Goal: Information Seeking & Learning: Learn about a topic

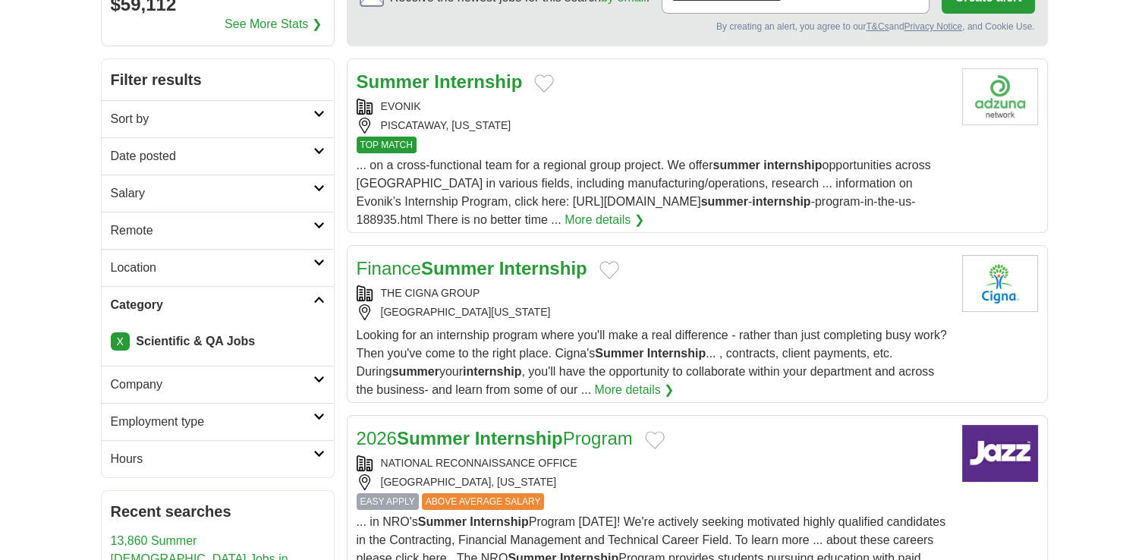
scroll to position [174, 0]
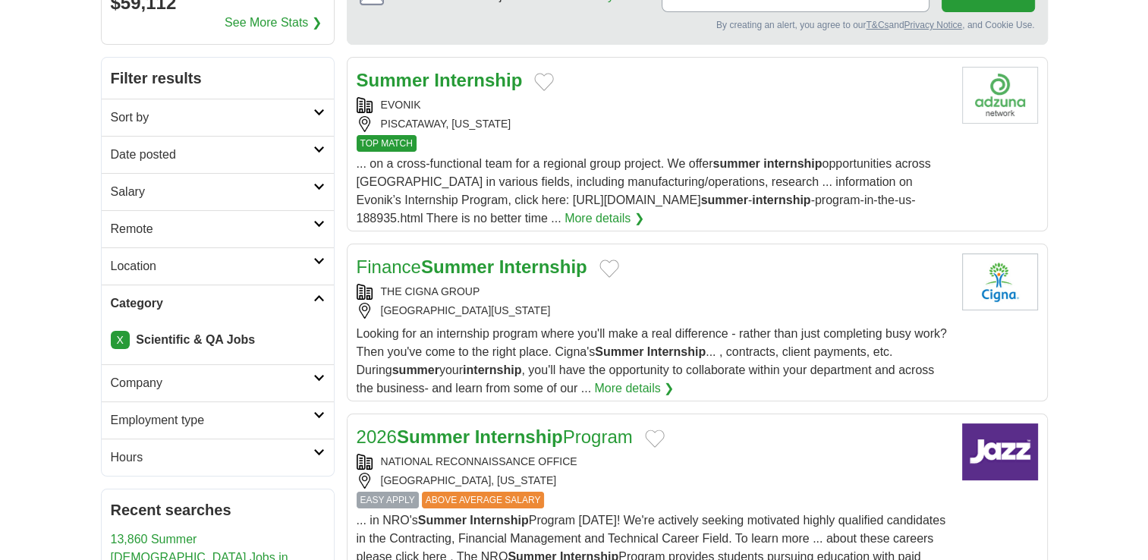
click at [313, 301] on h2 "Category" at bounding box center [212, 303] width 203 height 18
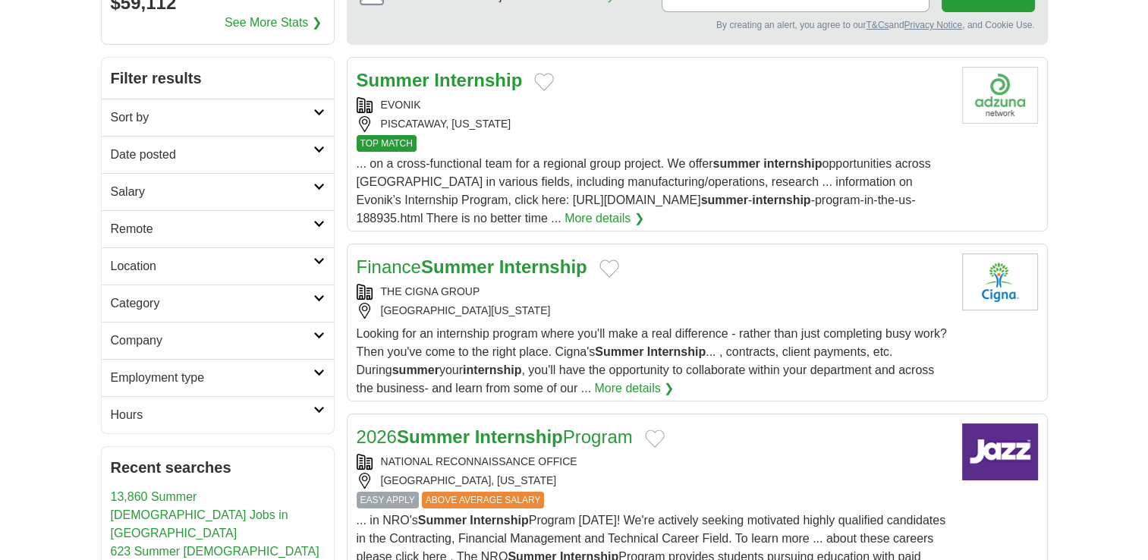
click at [313, 301] on h2 "Category" at bounding box center [212, 303] width 203 height 18
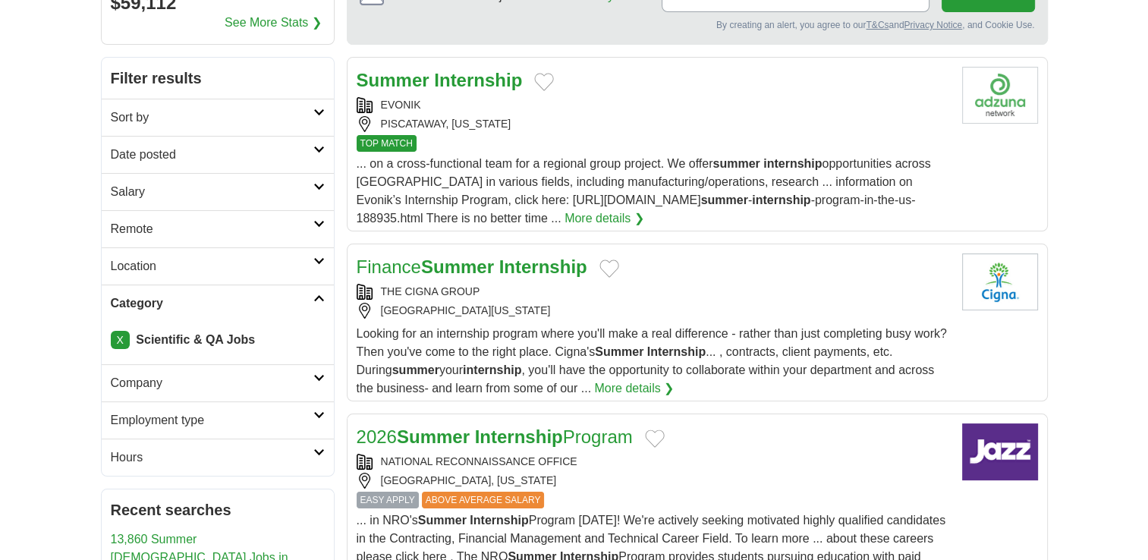
click at [121, 335] on link "X" at bounding box center [120, 340] width 19 height 18
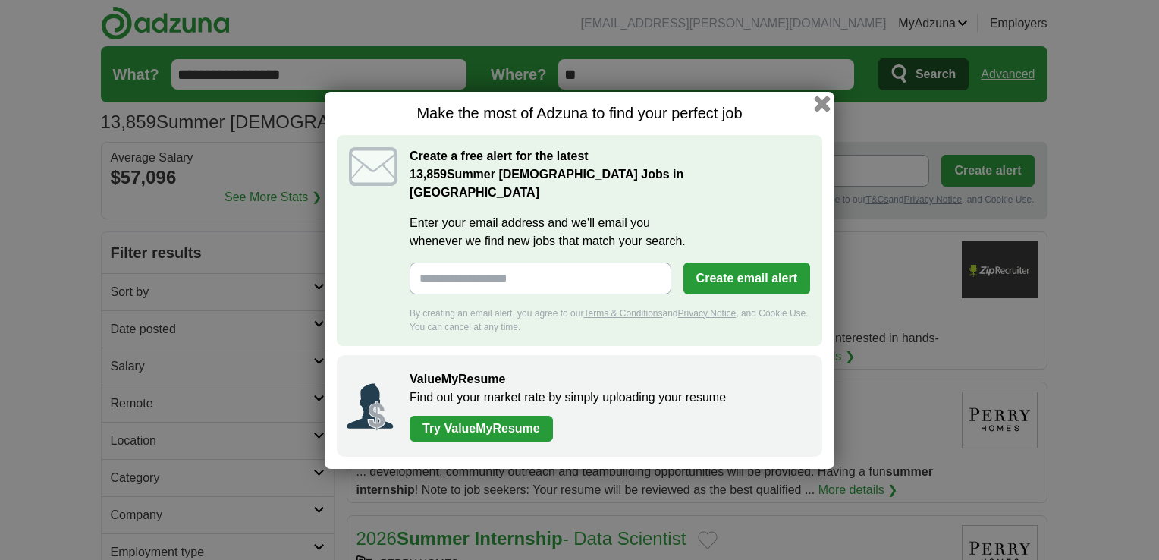
click at [826, 112] on button "button" at bounding box center [822, 103] width 17 height 17
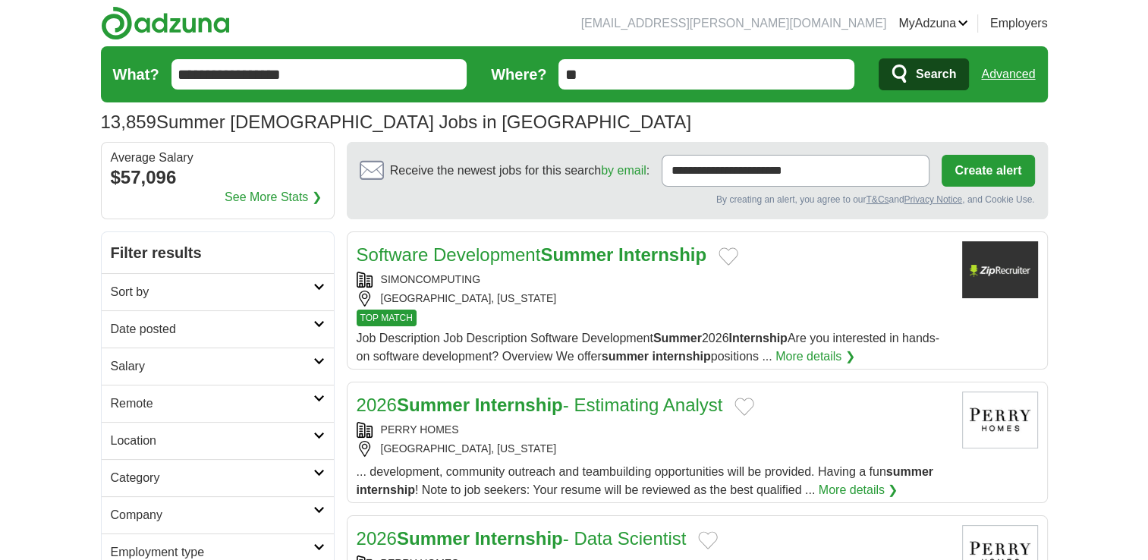
click at [199, 472] on h2 "Category" at bounding box center [212, 478] width 203 height 18
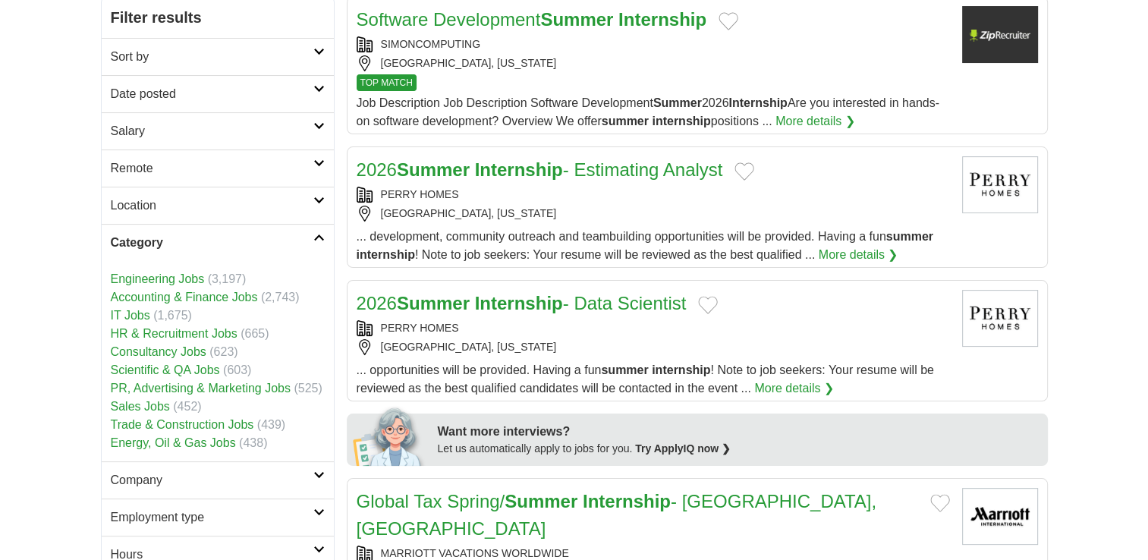
scroll to position [236, 0]
click at [173, 244] on h2 "Category" at bounding box center [212, 242] width 203 height 18
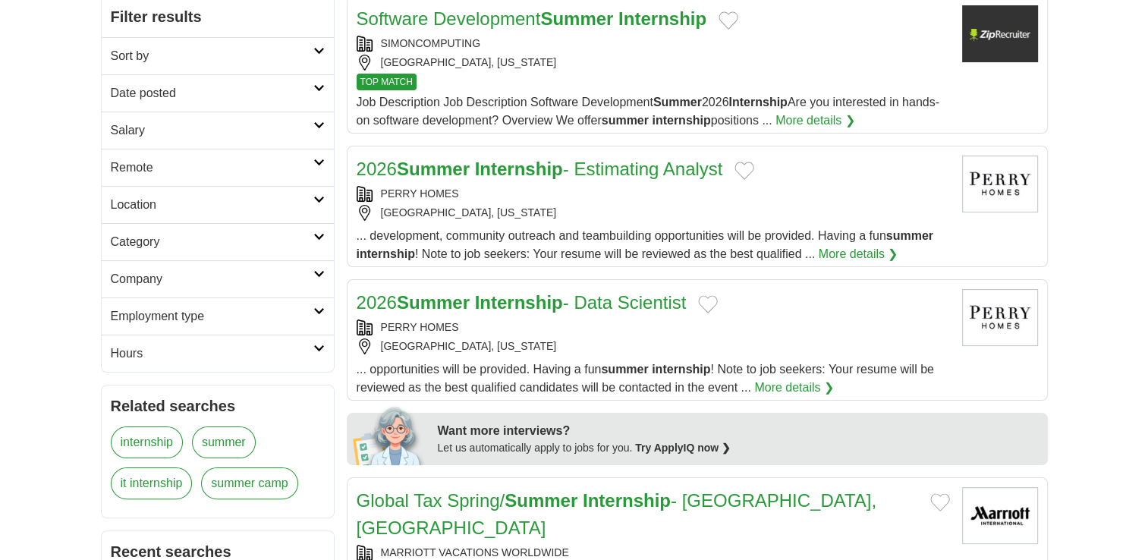
click at [192, 318] on h2 "Employment type" at bounding box center [212, 316] width 203 height 18
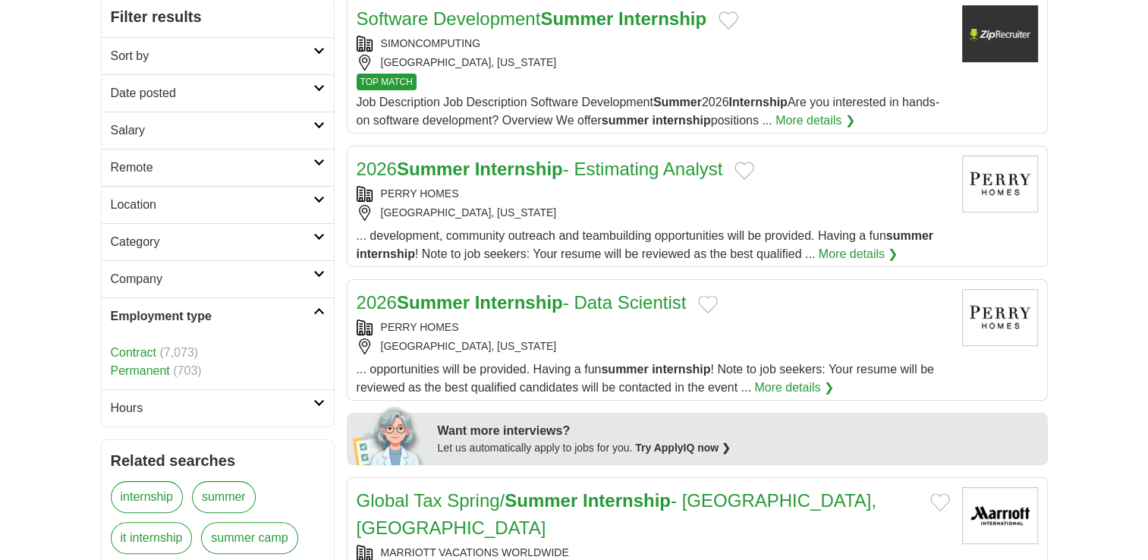
click at [192, 318] on h2 "Employment type" at bounding box center [212, 316] width 203 height 18
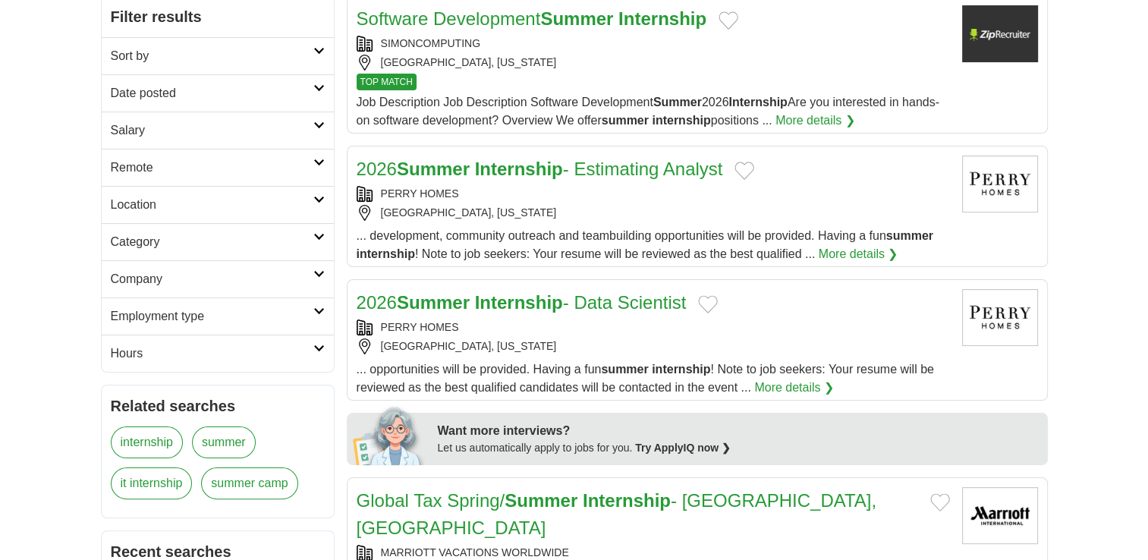
click at [179, 346] on h2 "Hours" at bounding box center [212, 353] width 203 height 18
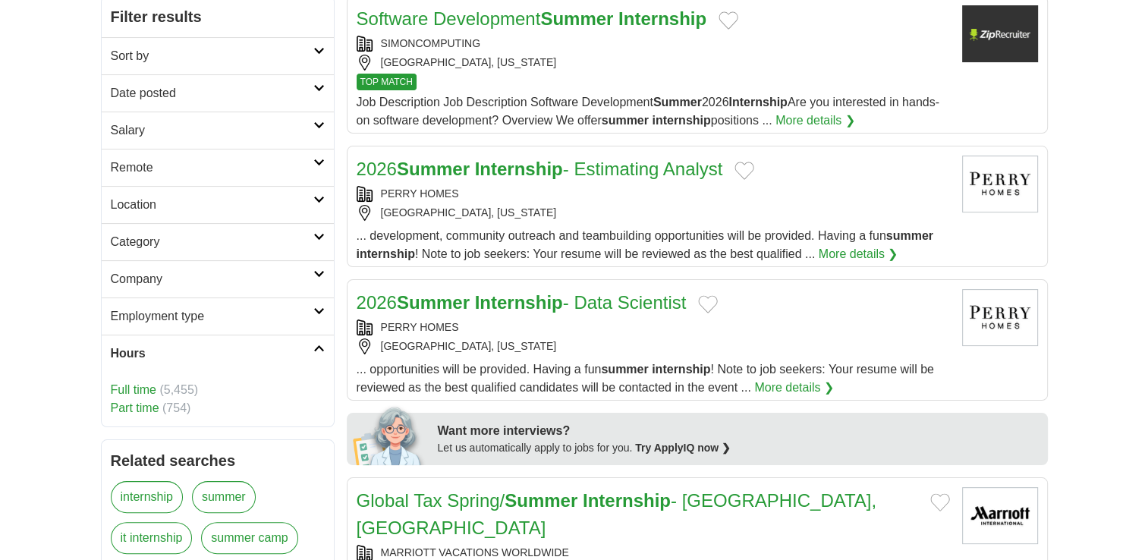
click at [179, 346] on h2 "Hours" at bounding box center [212, 353] width 203 height 18
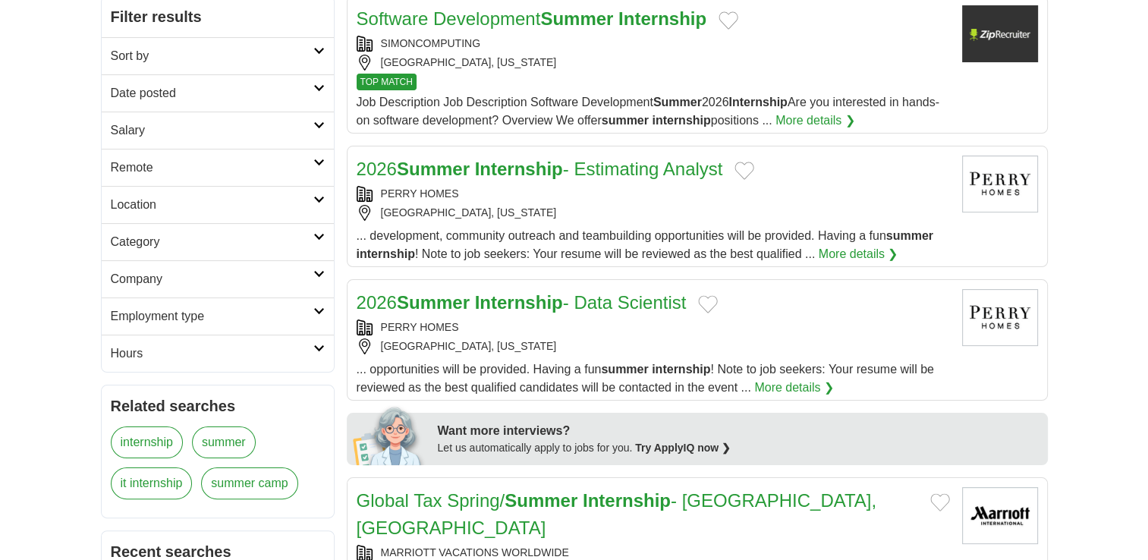
click at [170, 284] on h2 "Company" at bounding box center [212, 279] width 203 height 18
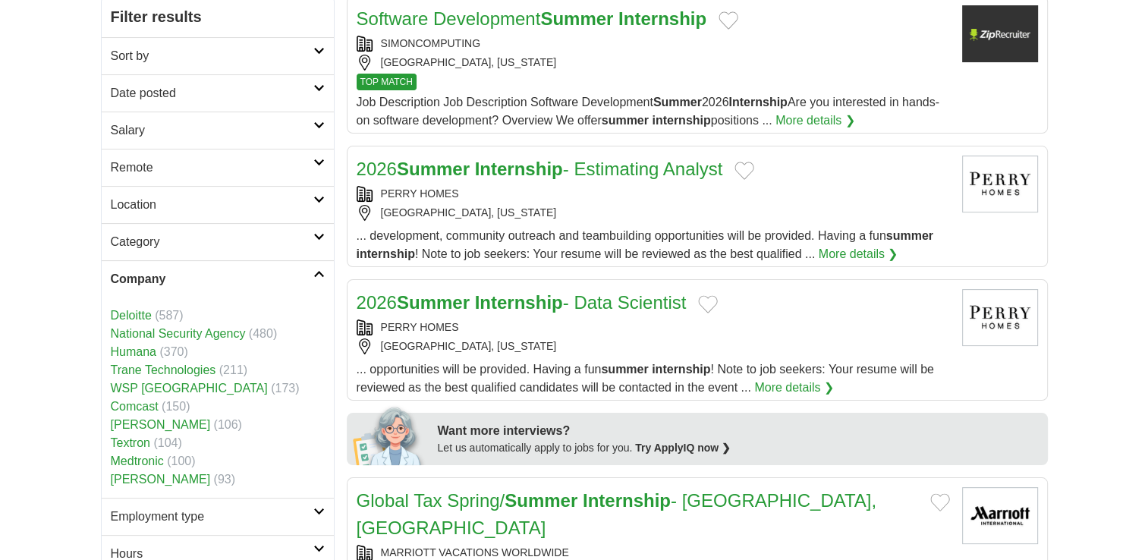
click at [192, 332] on link "National Security Agency" at bounding box center [178, 333] width 135 height 13
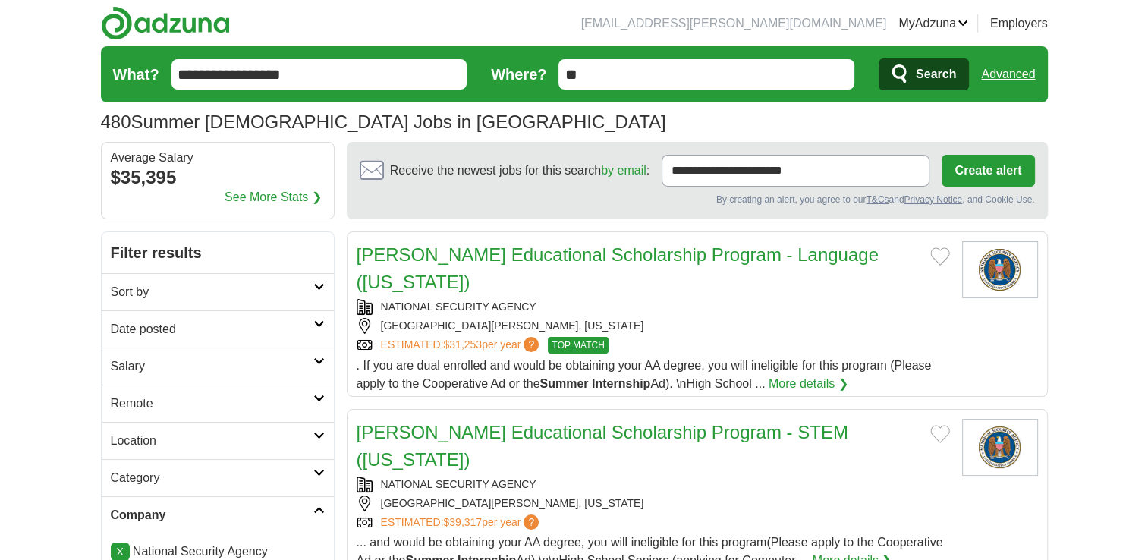
click at [485, 262] on link "Stokes Educational Scholarship Program - Language (Maryland)" at bounding box center [618, 268] width 522 height 48
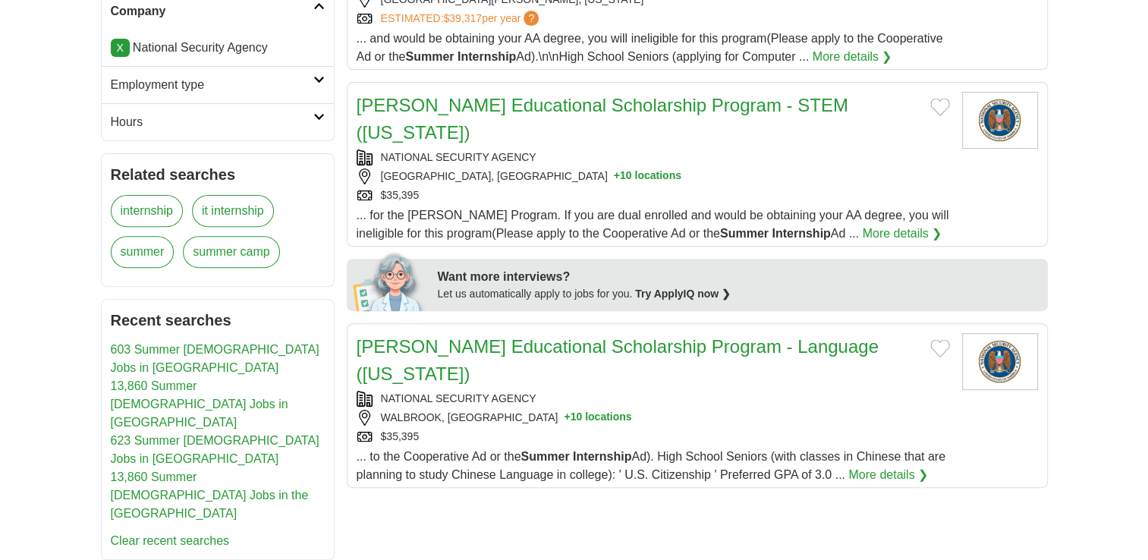
scroll to position [573, 0]
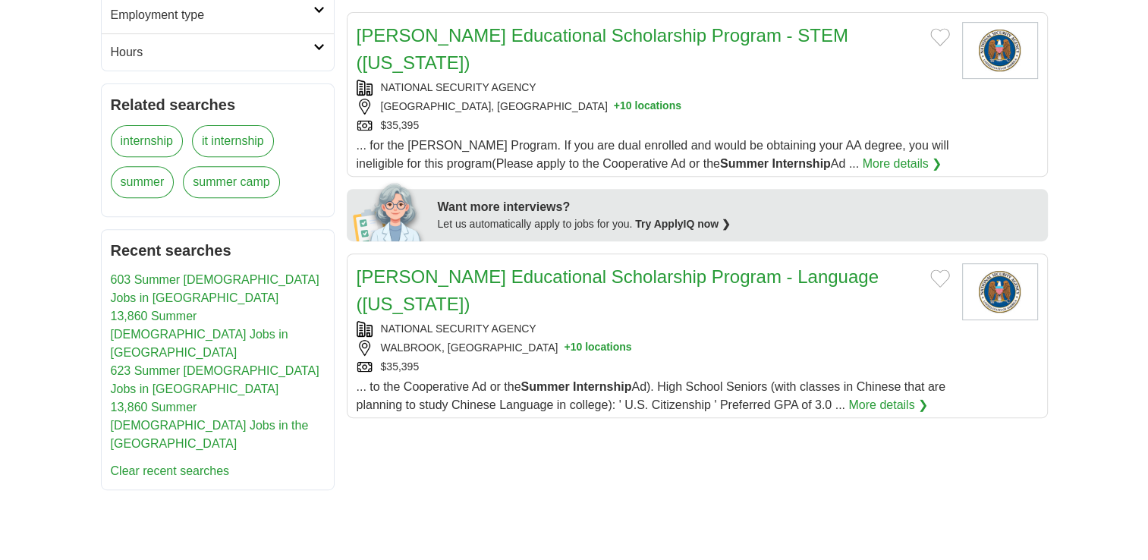
click at [524, 266] on link "Stokes Educational Scholarship Program - Language (Maryland)" at bounding box center [618, 290] width 522 height 48
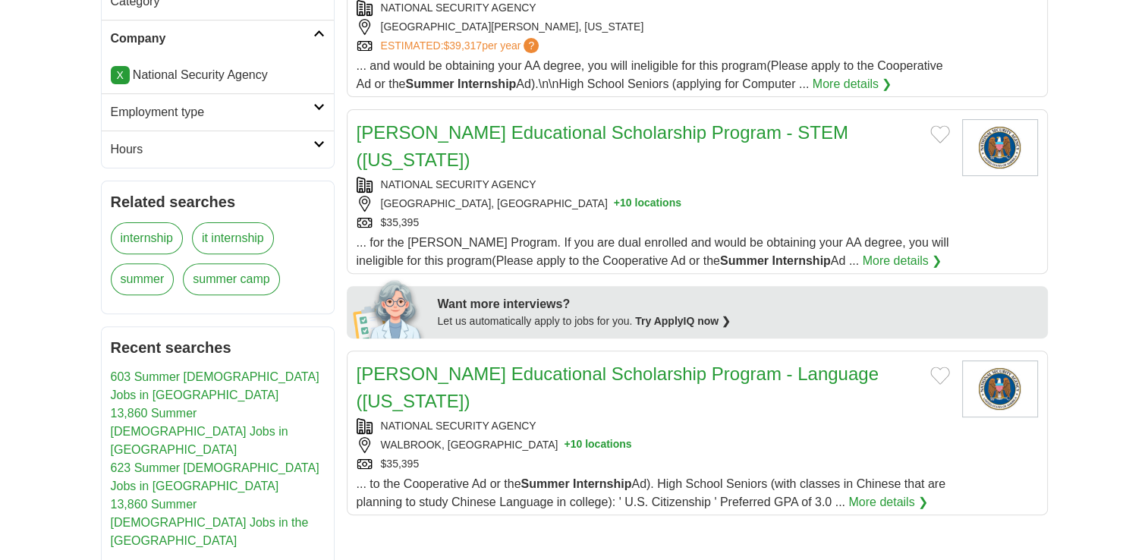
scroll to position [431, 0]
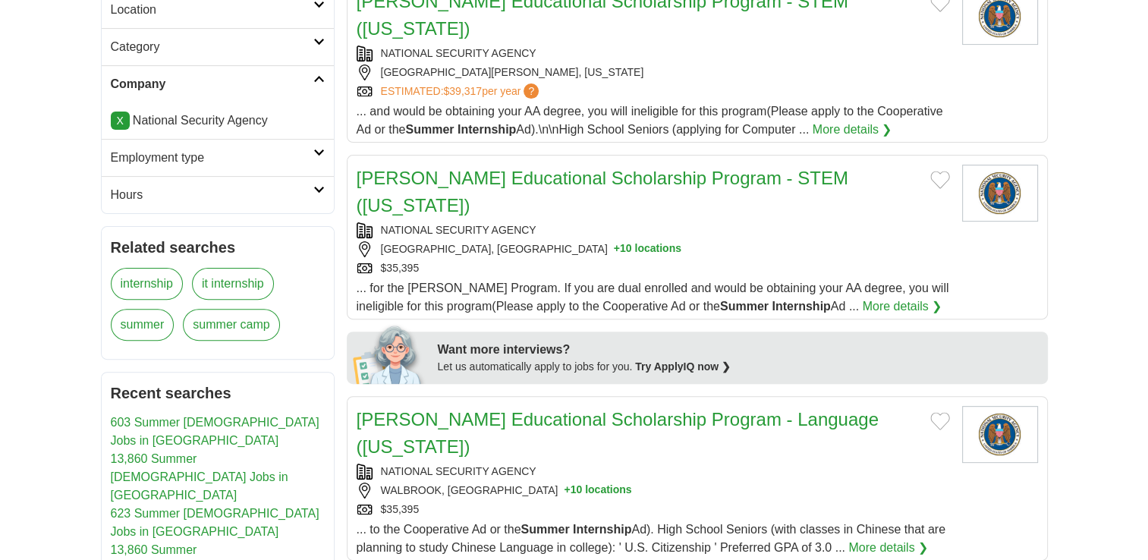
click at [117, 121] on link "X" at bounding box center [120, 121] width 19 height 18
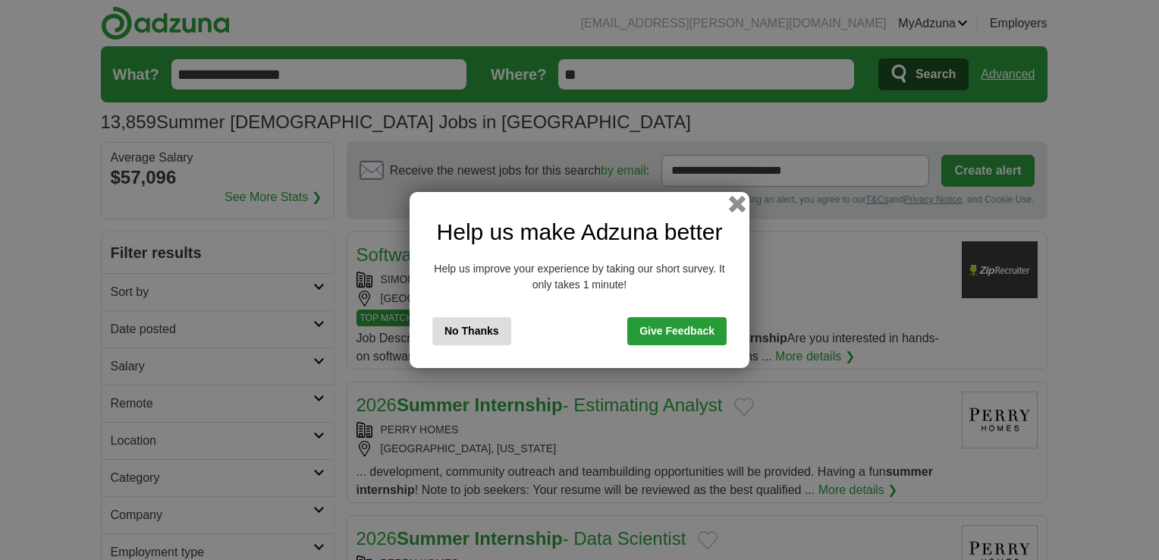
click at [740, 208] on button "button" at bounding box center [737, 204] width 17 height 17
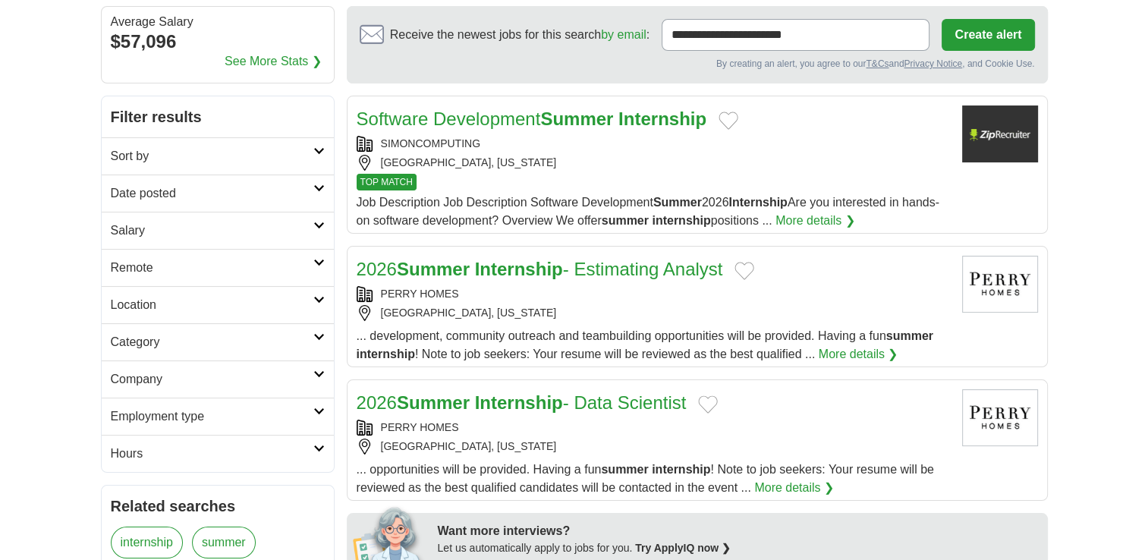
scroll to position [137, 0]
click at [159, 378] on h2 "Company" at bounding box center [212, 378] width 203 height 18
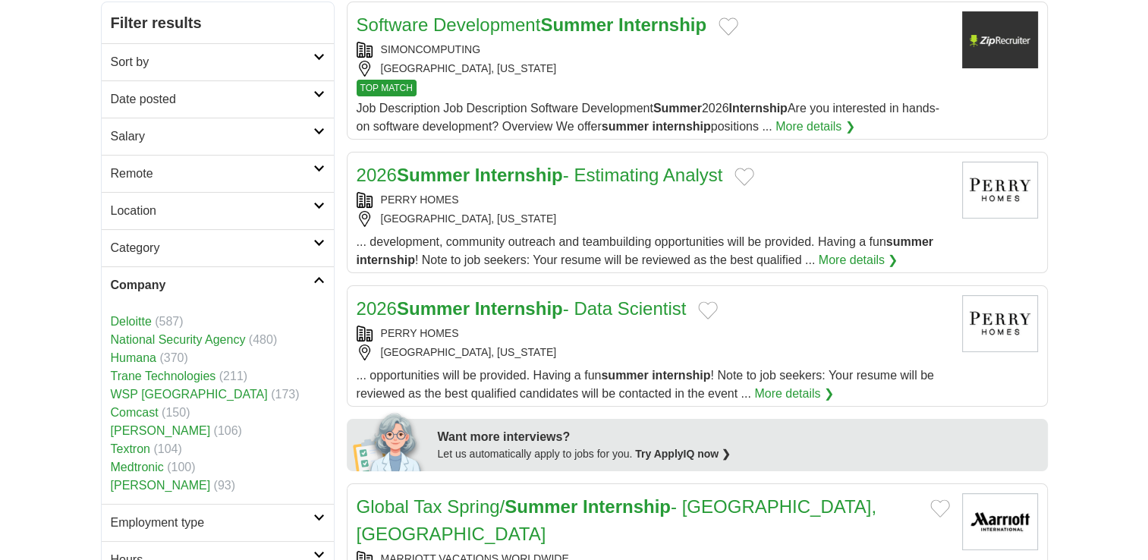
scroll to position [228, 0]
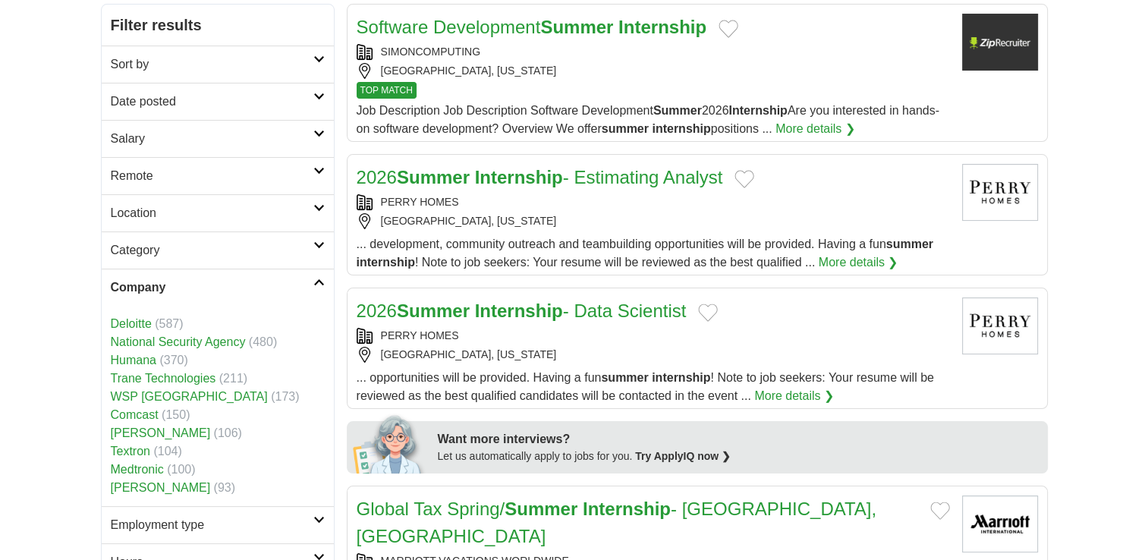
click at [135, 319] on link "Deloitte" at bounding box center [131, 323] width 41 height 13
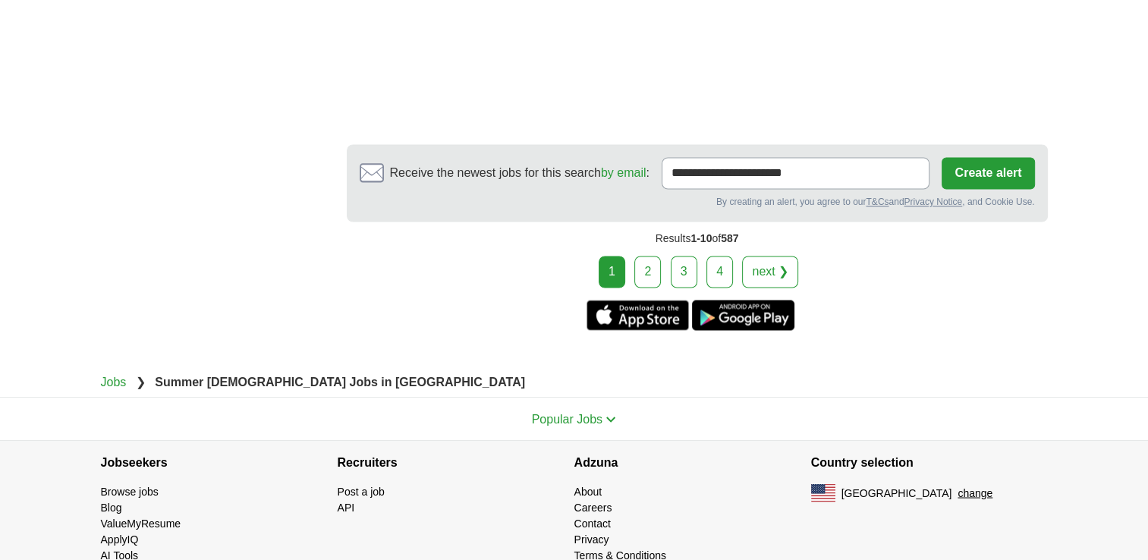
scroll to position [2579, 0]
